Goal: Navigation & Orientation: Find specific page/section

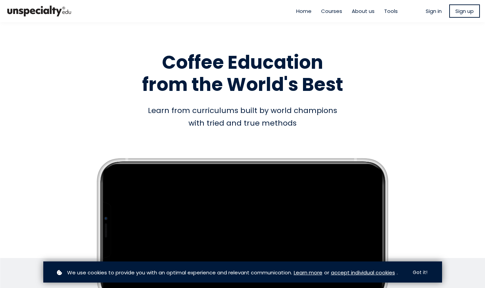
type input "**********"
click at [426, 12] on span "Sign in" at bounding box center [434, 11] width 16 height 8
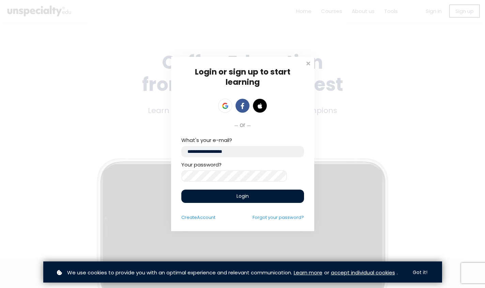
click at [242, 199] on span "Login" at bounding box center [242, 196] width 12 height 7
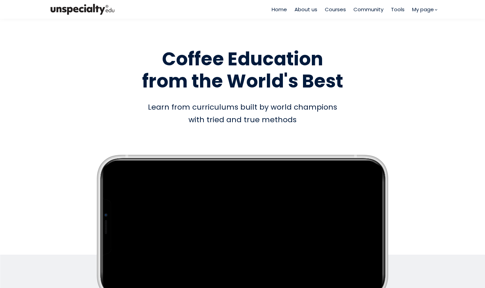
click at [328, 11] on span "Courses" at bounding box center [335, 9] width 21 height 8
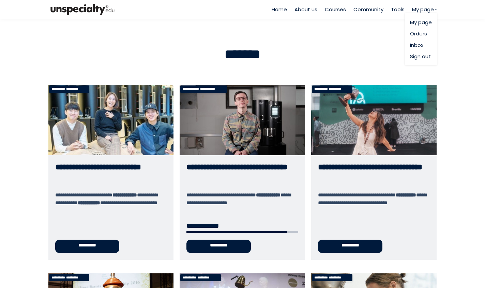
click at [430, 10] on span "My page" at bounding box center [423, 9] width 22 height 8
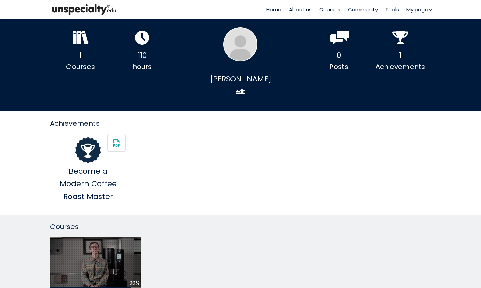
click at [397, 36] on icon at bounding box center [396, 35] width 6 height 6
click at [81, 33] on icon at bounding box center [79, 37] width 4 height 13
click at [333, 12] on span "Courses" at bounding box center [330, 9] width 21 height 8
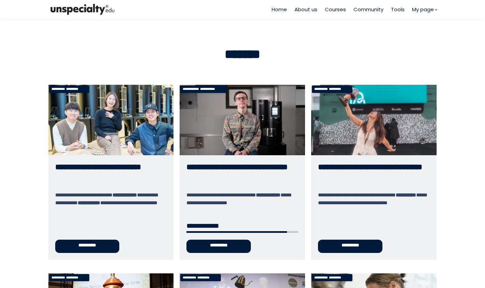
click at [395, 10] on span "Tools" at bounding box center [398, 9] width 14 height 8
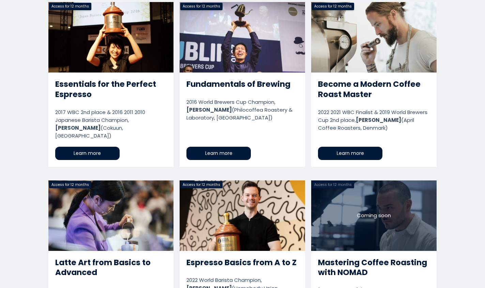
scroll to position [1358, 0]
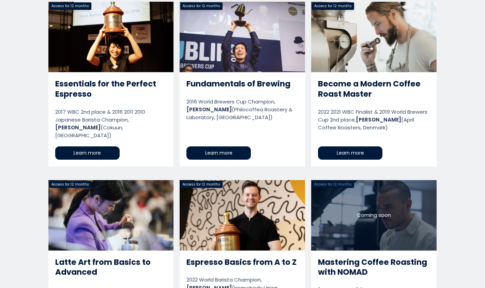
click at [332, 206] on link "Mastering Coffee Roasting with NOMAD" at bounding box center [373, 258] width 125 height 157
click at [342, 180] on link "Mastering Coffee Roasting with NOMAD" at bounding box center [373, 258] width 125 height 157
click at [330, 180] on link "Mastering Coffee Roasting with NOMAD" at bounding box center [373, 258] width 125 height 157
click at [327, 207] on link "Mastering Coffee Roasting with NOMAD" at bounding box center [373, 258] width 125 height 157
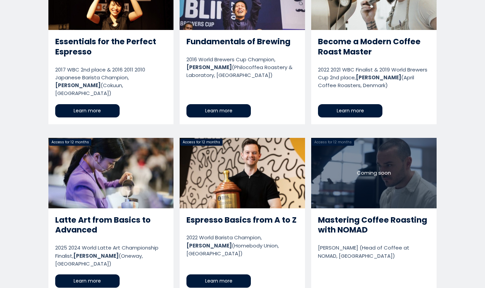
scroll to position [1405, 0]
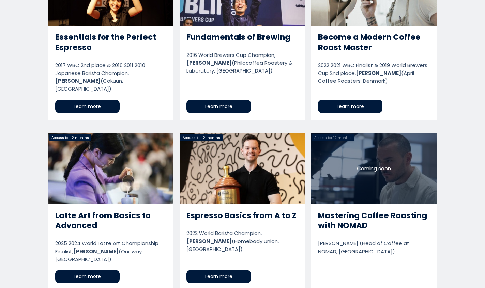
click at [342, 188] on link "Mastering Coffee Roasting with NOMAD" at bounding box center [373, 212] width 125 height 157
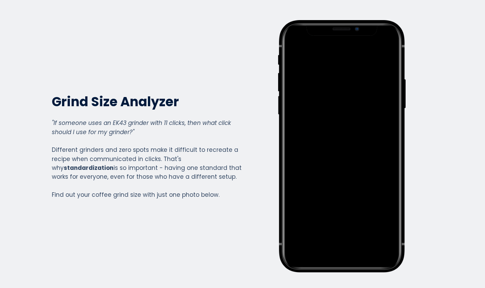
scroll to position [0, 0]
